Goal: Task Accomplishment & Management: Use online tool/utility

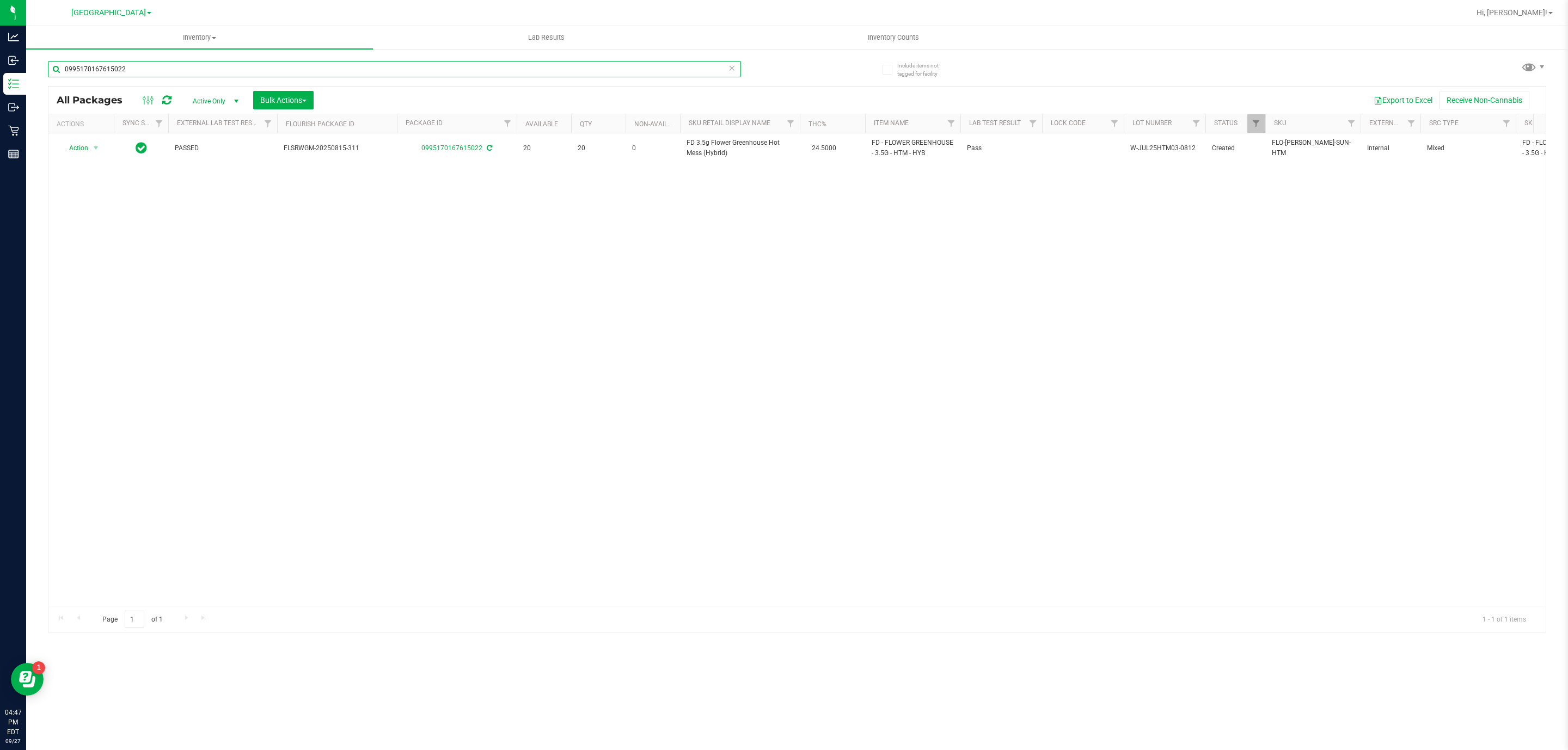
click at [184, 61] on input "0995170167615022" at bounding box center [394, 69] width 693 height 16
click at [708, 144] on div at bounding box center [797, 359] width 1497 height 545
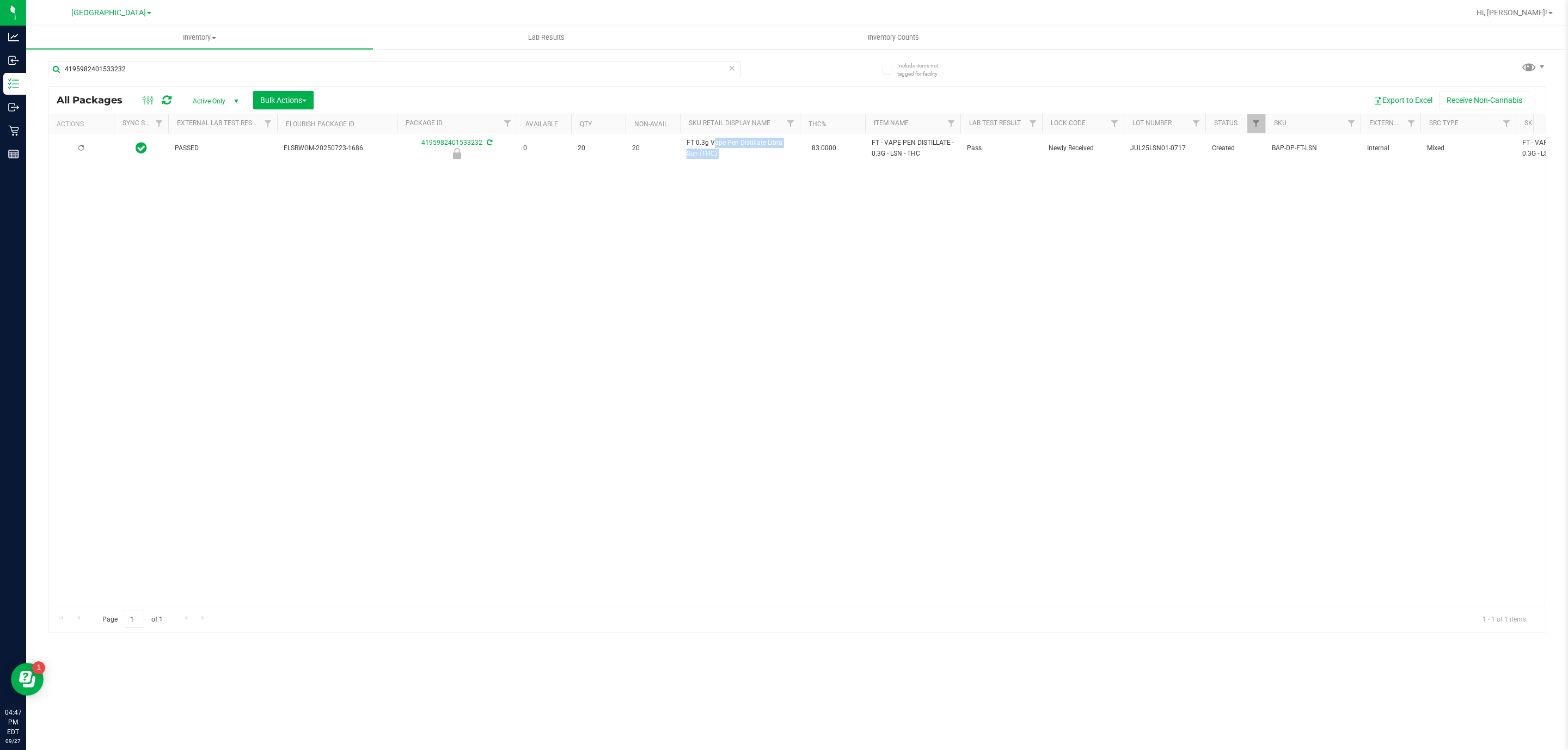
click at [708, 144] on span "FT 0.3g Vape Pen Distillate Libra Sun (THC)" at bounding box center [740, 148] width 107 height 21
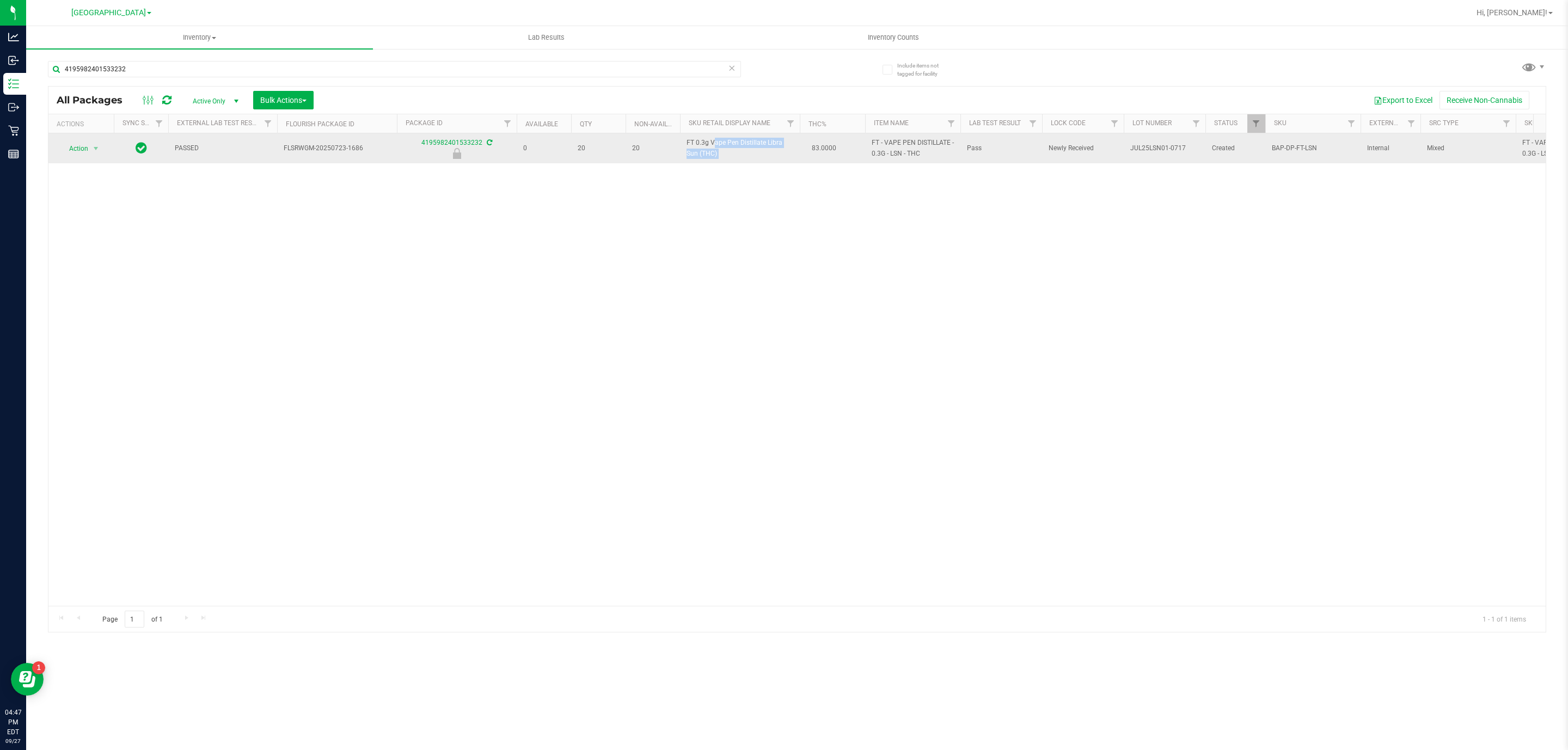
copy td "FT 0.3g Vape Pen Distillate Libra Sun (THC)"
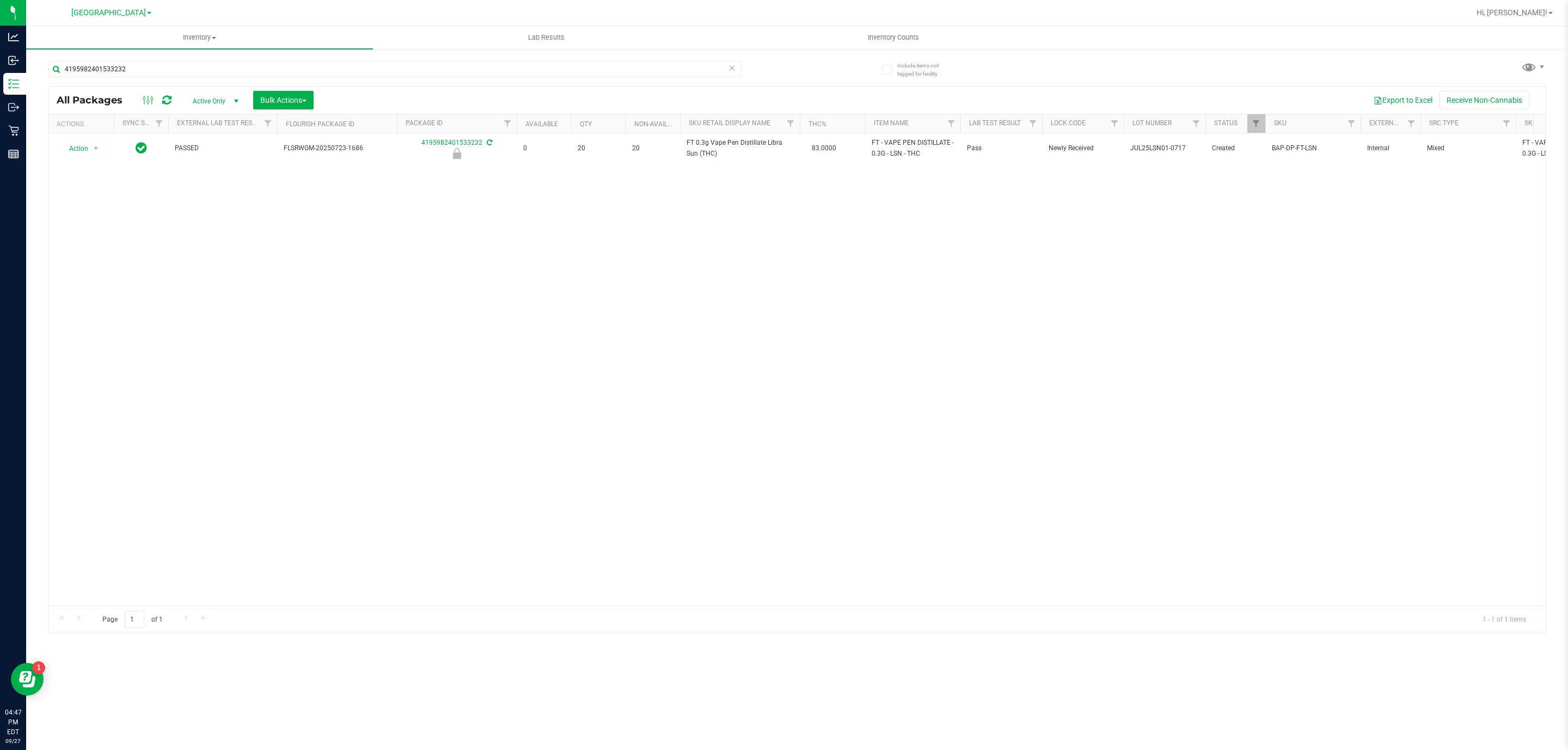
click at [452, 58] on div "4195982401533232" at bounding box center [422, 68] width 749 height 35
drag, startPoint x: 452, startPoint y: 58, endPoint x: 456, endPoint y: 68, distance: 10.8
click at [454, 61] on div "4195982401533232" at bounding box center [422, 68] width 749 height 35
click at [457, 68] on input "4195982401533232" at bounding box center [394, 69] width 693 height 16
click at [457, 66] on input "4195982401533232" at bounding box center [394, 69] width 693 height 16
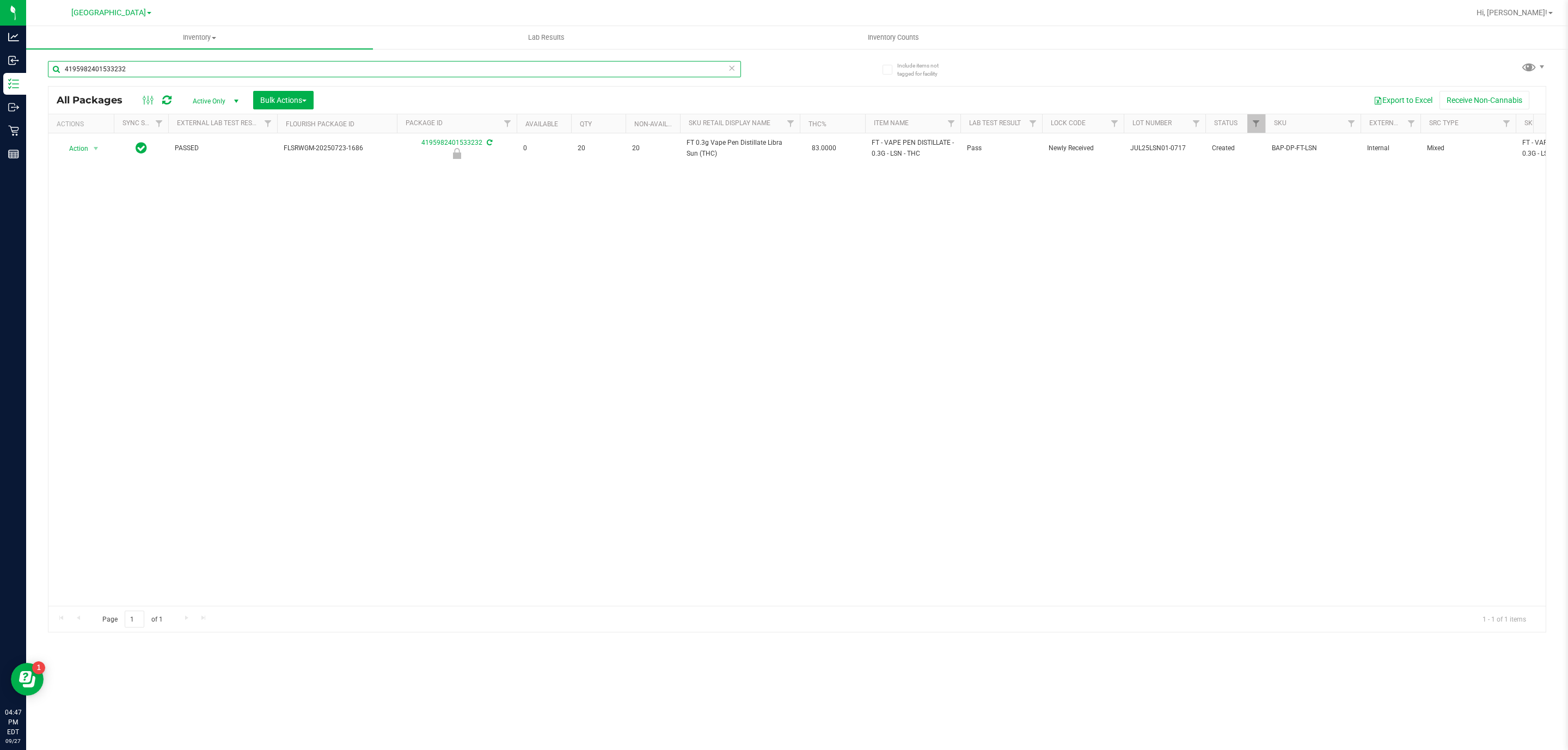
paste input "FT 0.3g Vape Pen Distillate Libra Sun (THC)"
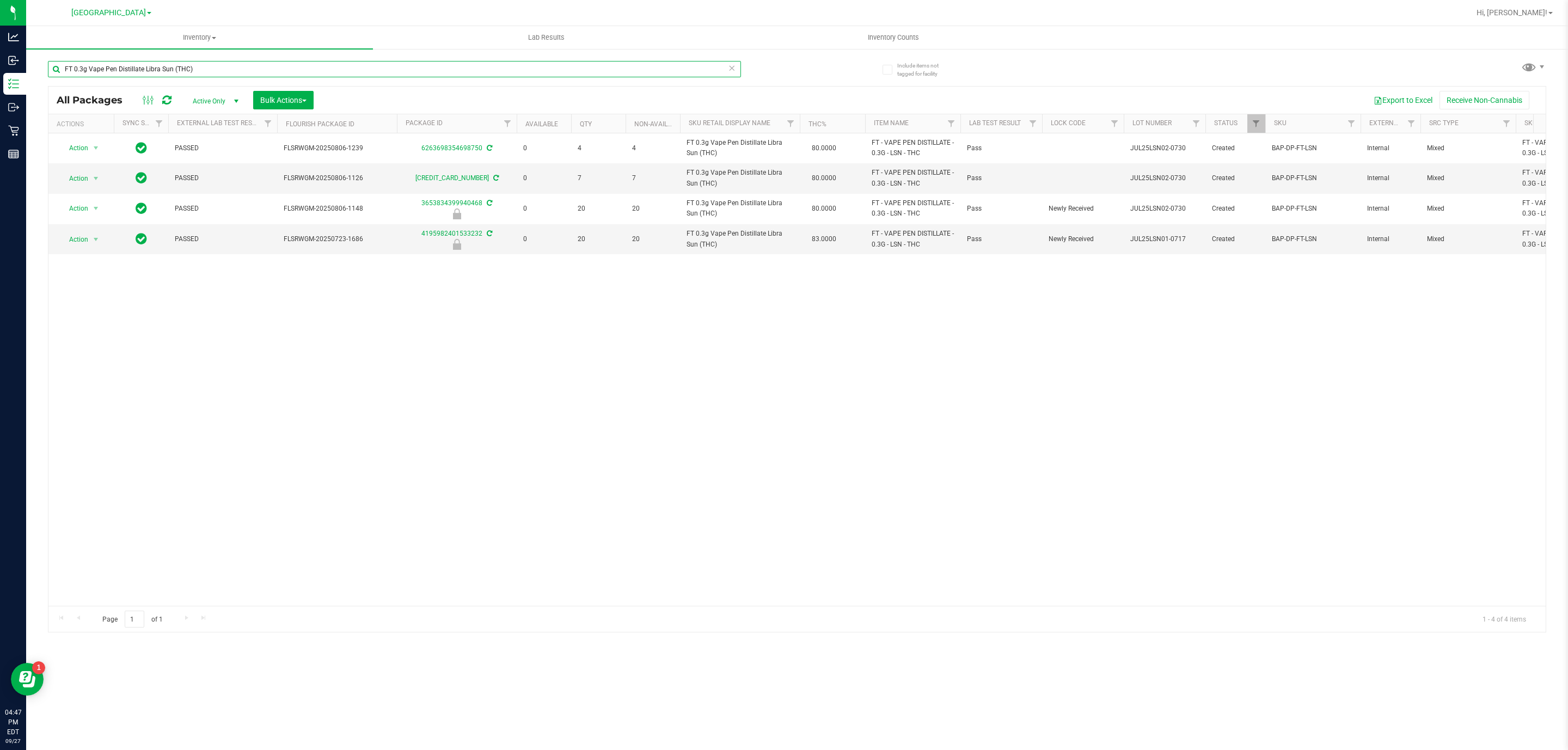
click at [451, 66] on input "FT 0.3g Vape Pen Distillate Libra Sun (THC)" at bounding box center [394, 69] width 693 height 16
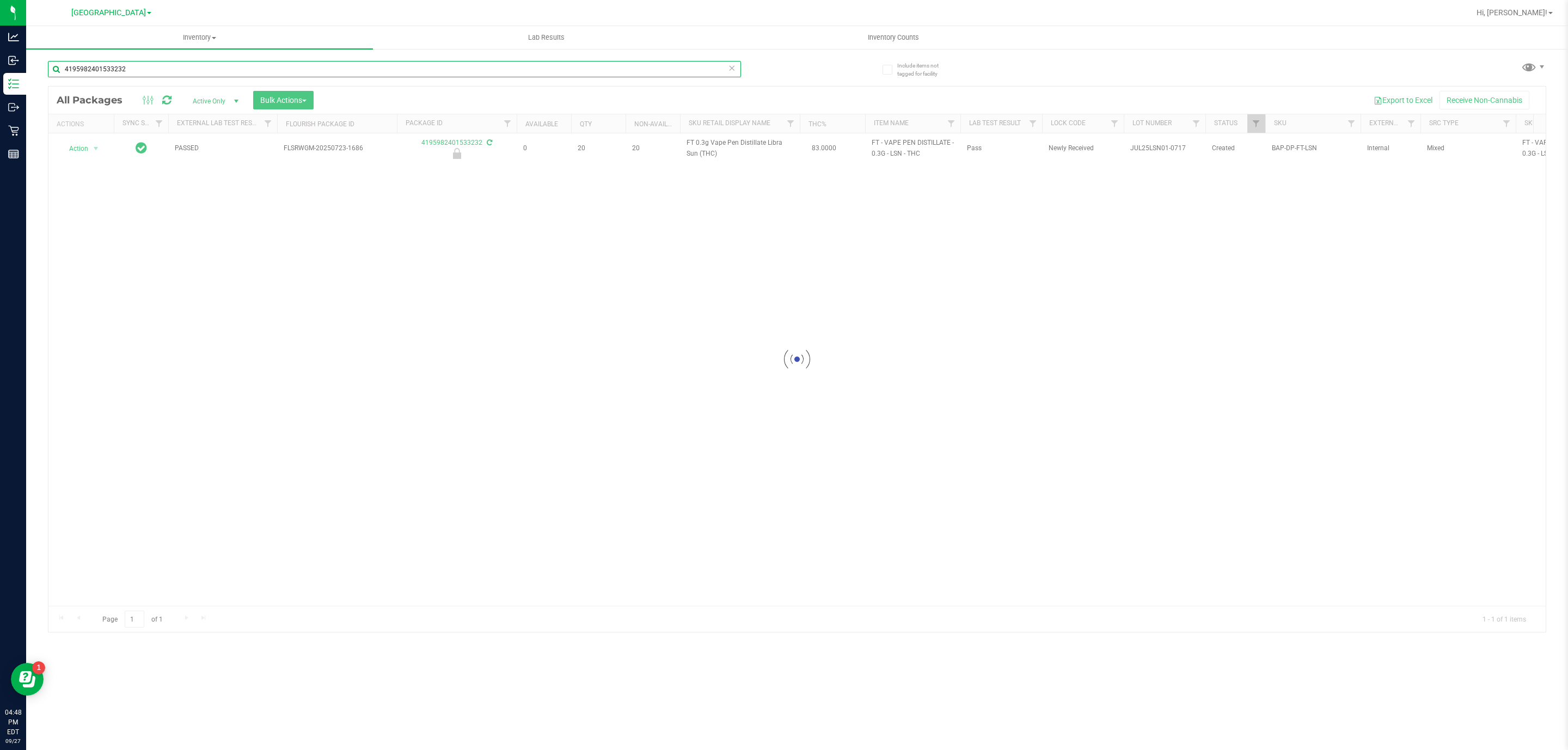
type input "4195982401533232"
click at [87, 149] on div at bounding box center [797, 359] width 1497 height 545
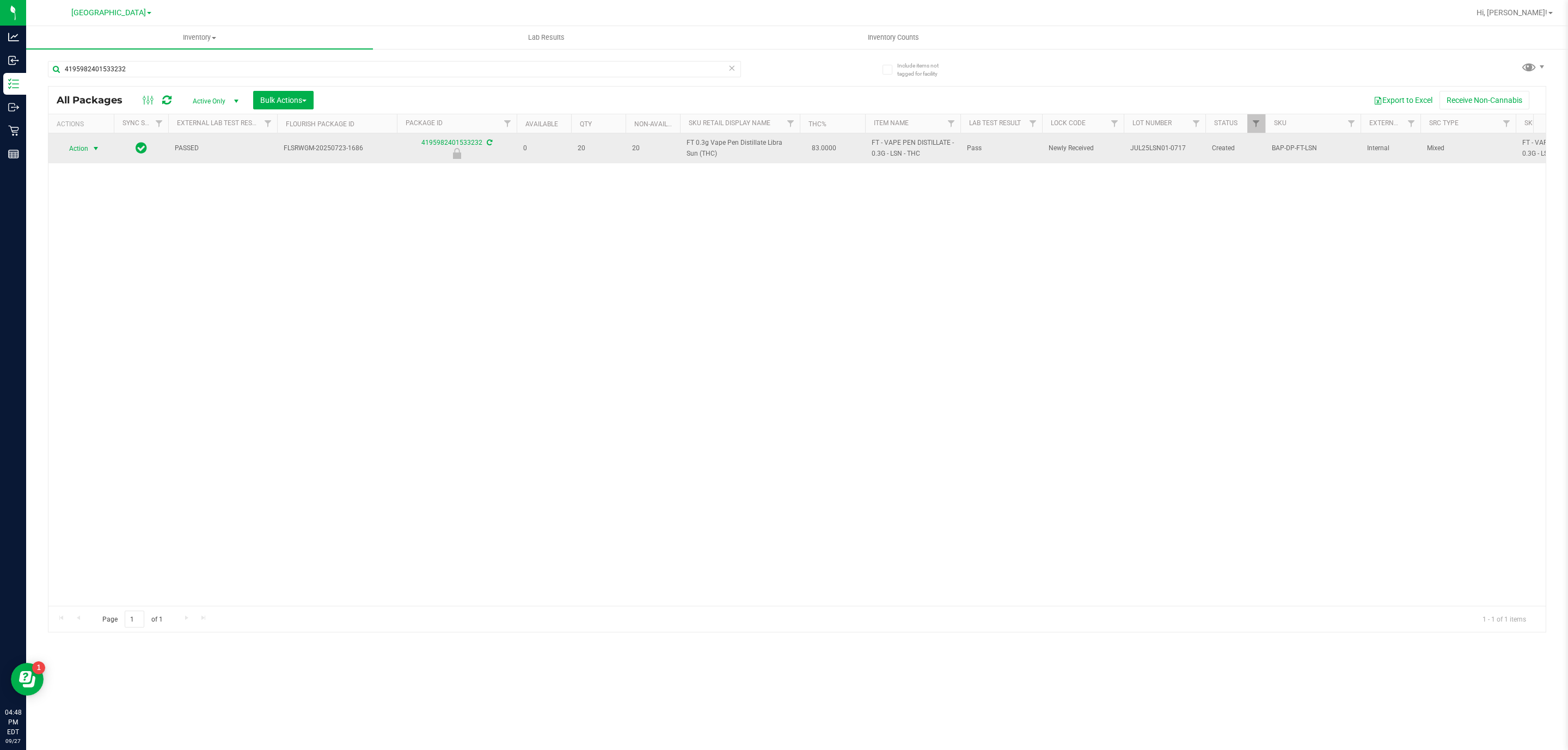
click at [87, 150] on span "Action" at bounding box center [74, 148] width 30 height 16
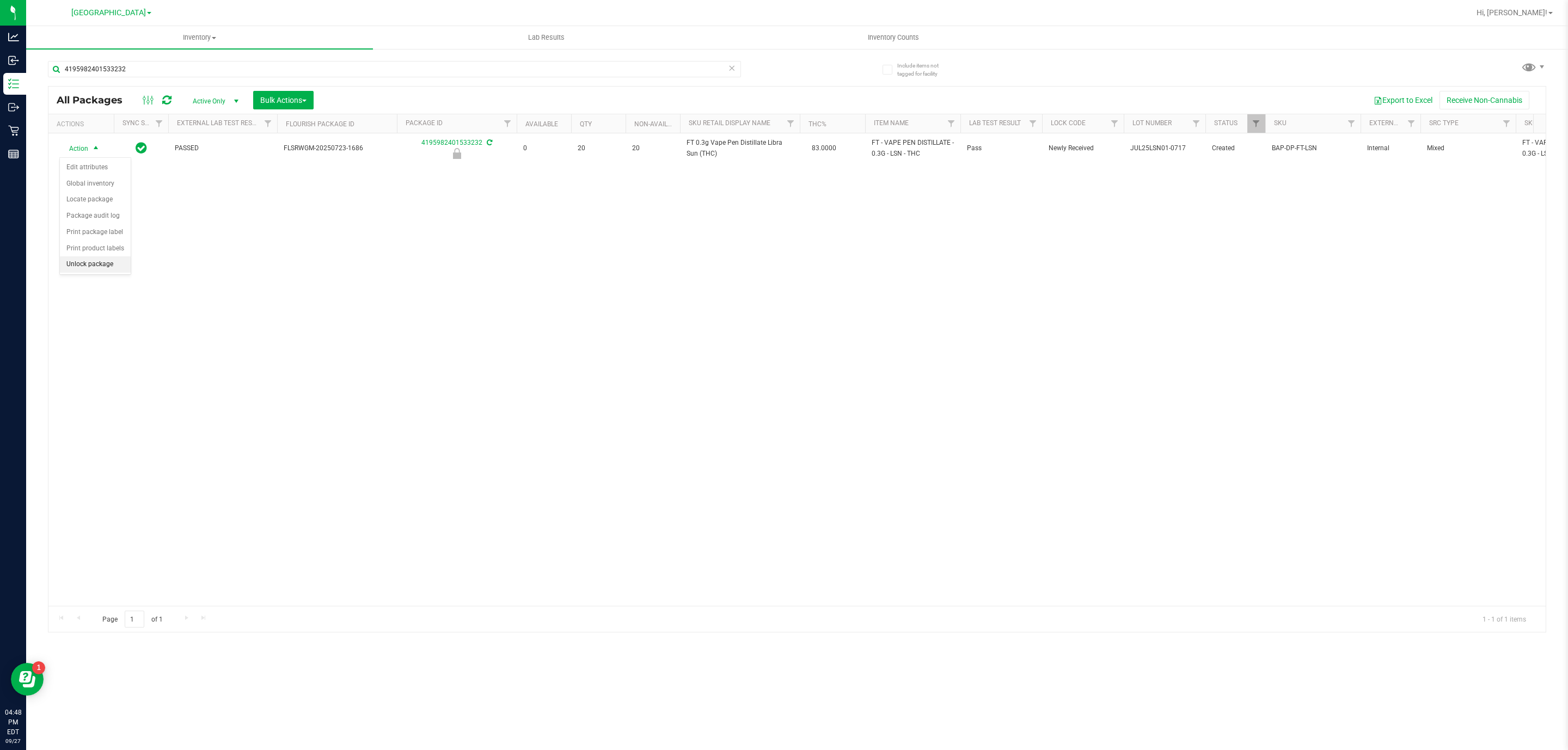
click at [91, 268] on li "Unlock package" at bounding box center [95, 265] width 71 height 16
